Goal: Navigation & Orientation: Go to known website

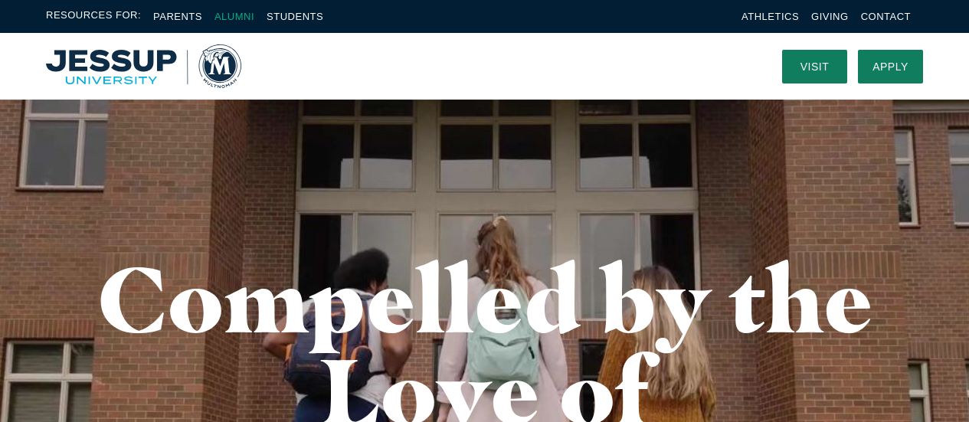
click at [245, 17] on link "Alumni" at bounding box center [234, 16] width 40 height 11
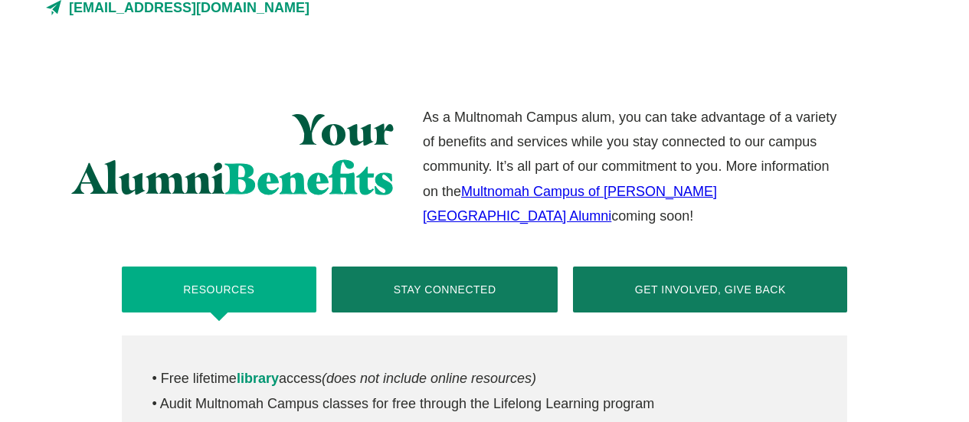
scroll to position [613, 0]
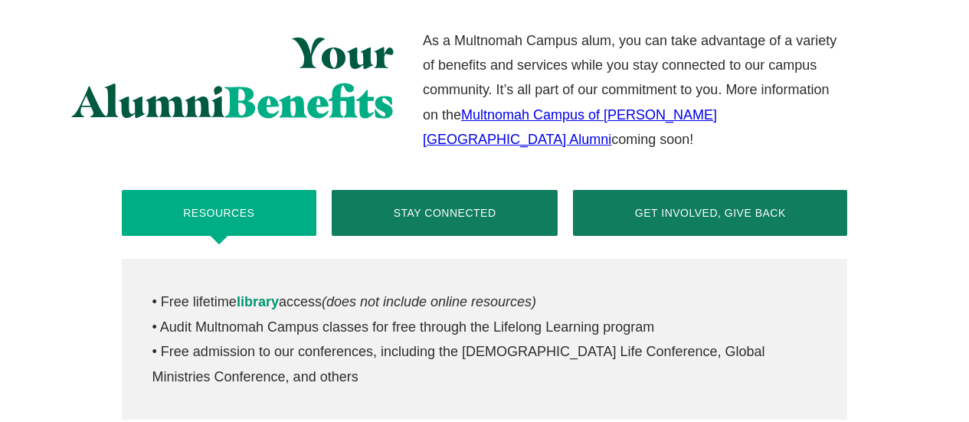
click at [671, 119] on link "Multnomah Campus of Jessup University Alumni" at bounding box center [570, 127] width 294 height 40
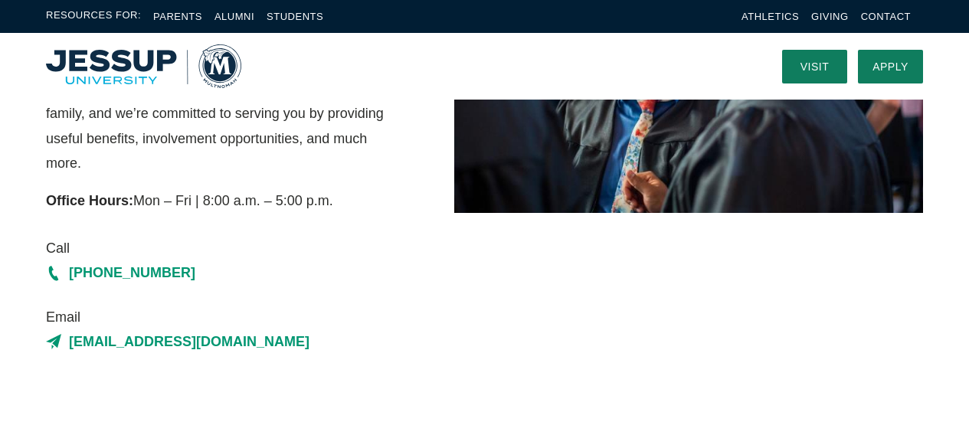
scroll to position [0, 0]
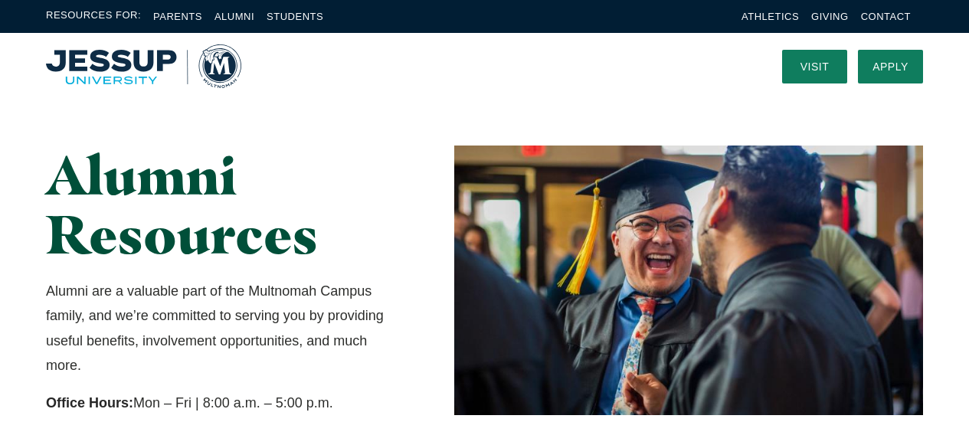
click at [207, 67] on img "Home" at bounding box center [143, 66] width 195 height 44
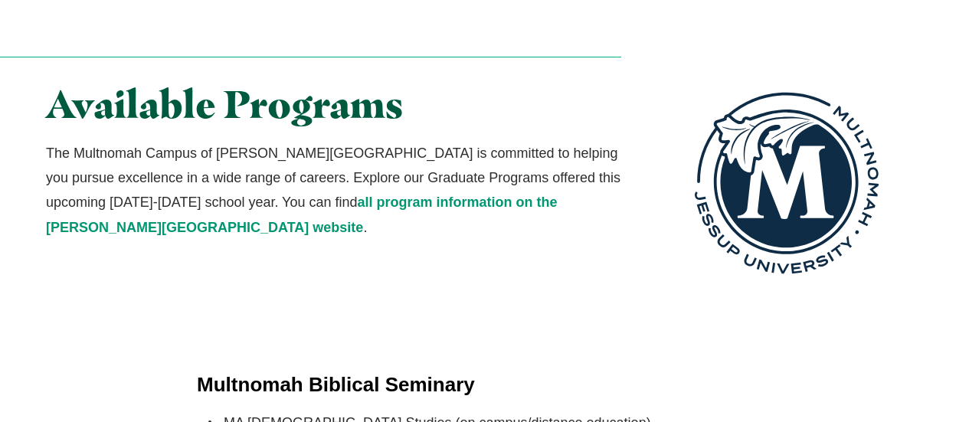
scroll to position [2834, 0]
